Goal: Task Accomplishment & Management: Use online tool/utility

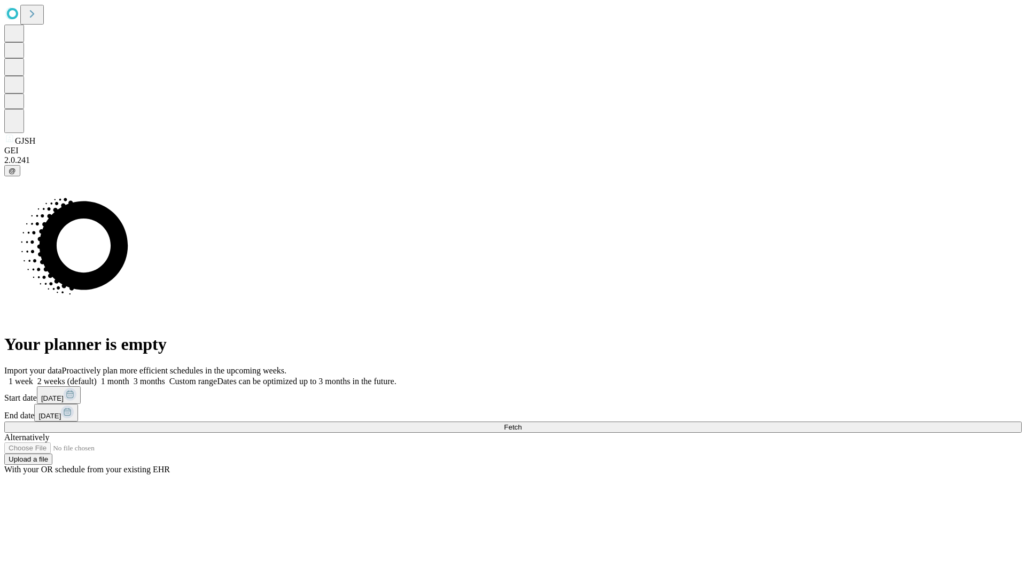
click at [521, 423] on span "Fetch" at bounding box center [513, 427] width 18 height 8
